Goal: Task Accomplishment & Management: Manage account settings

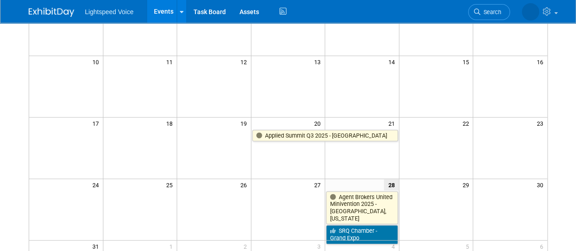
scroll to position [192, 0]
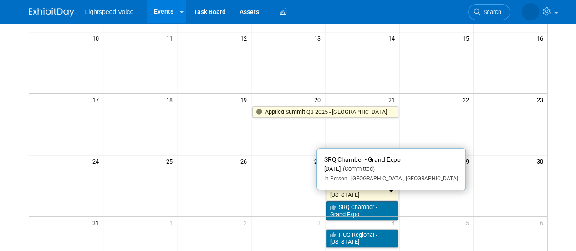
click at [345, 203] on link "SRQ Chamber - Grand Expo" at bounding box center [362, 210] width 72 height 19
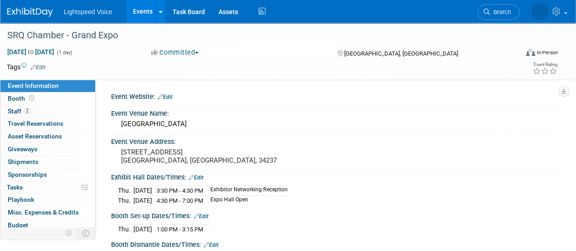
click at [175, 52] on button "Committed" at bounding box center [175, 53] width 54 height 10
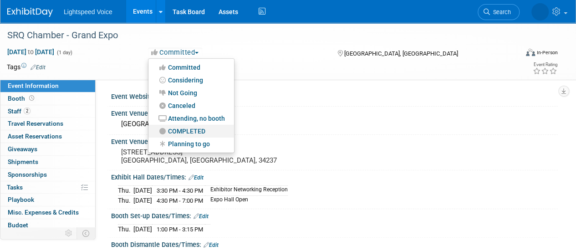
click at [190, 136] on link "COMPLETED" at bounding box center [192, 131] width 86 height 13
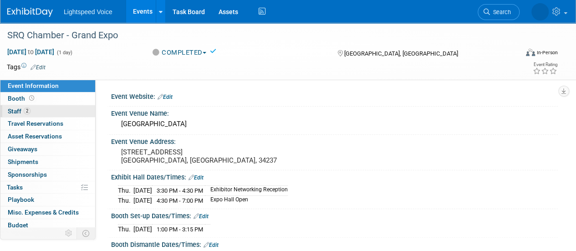
click at [45, 109] on link "2 Staff 2" at bounding box center [47, 111] width 95 height 12
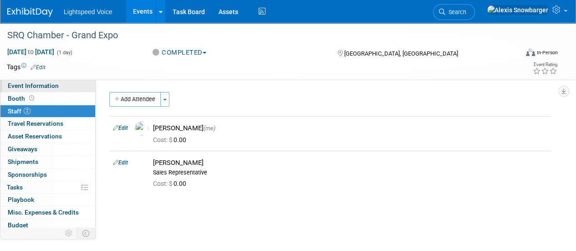
click at [53, 90] on link "Event Information" at bounding box center [47, 86] width 95 height 12
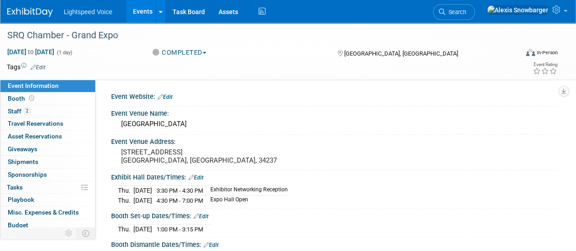
click at [149, 4] on link "Events" at bounding box center [142, 11] width 33 height 23
